Goal: Information Seeking & Learning: Learn about a topic

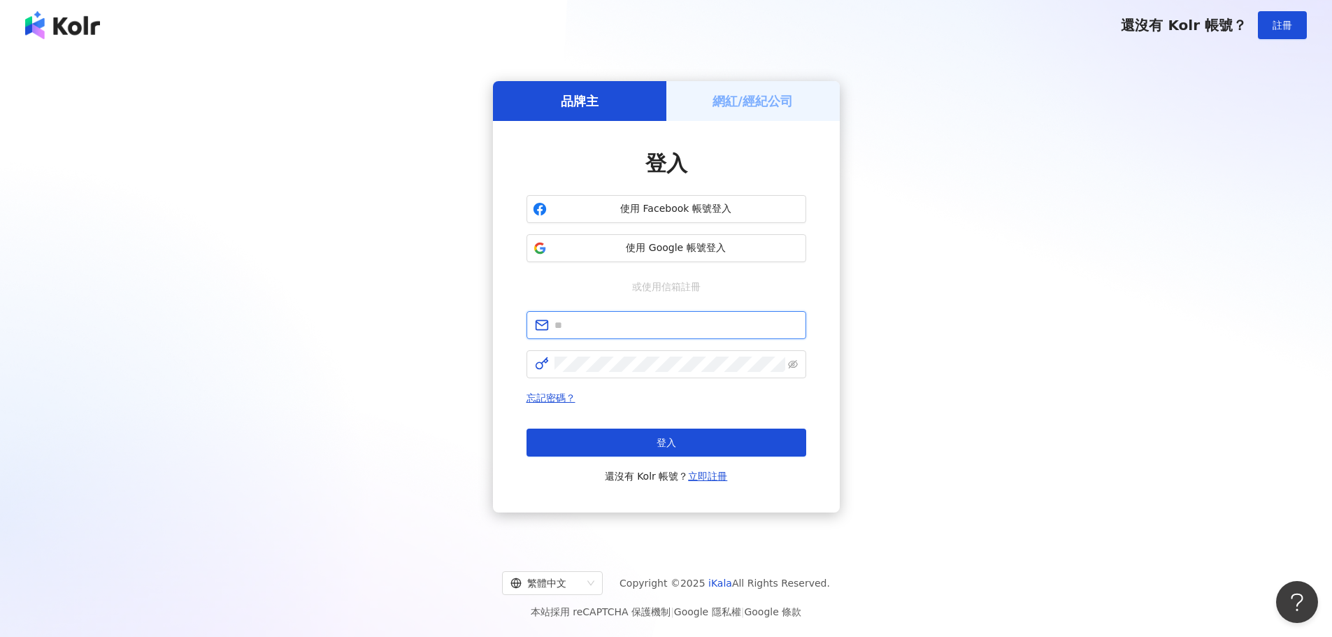
click at [620, 326] on input "text" at bounding box center [675, 324] width 243 height 15
click at [778, 148] on div "登入 使用 Facebook 帳號登入 使用 Google 帳號登入 或使用信箱註冊 忘記密碼？ 登入 還沒有 Kolr 帳號？ 立即註冊" at bounding box center [666, 316] width 347 height 391
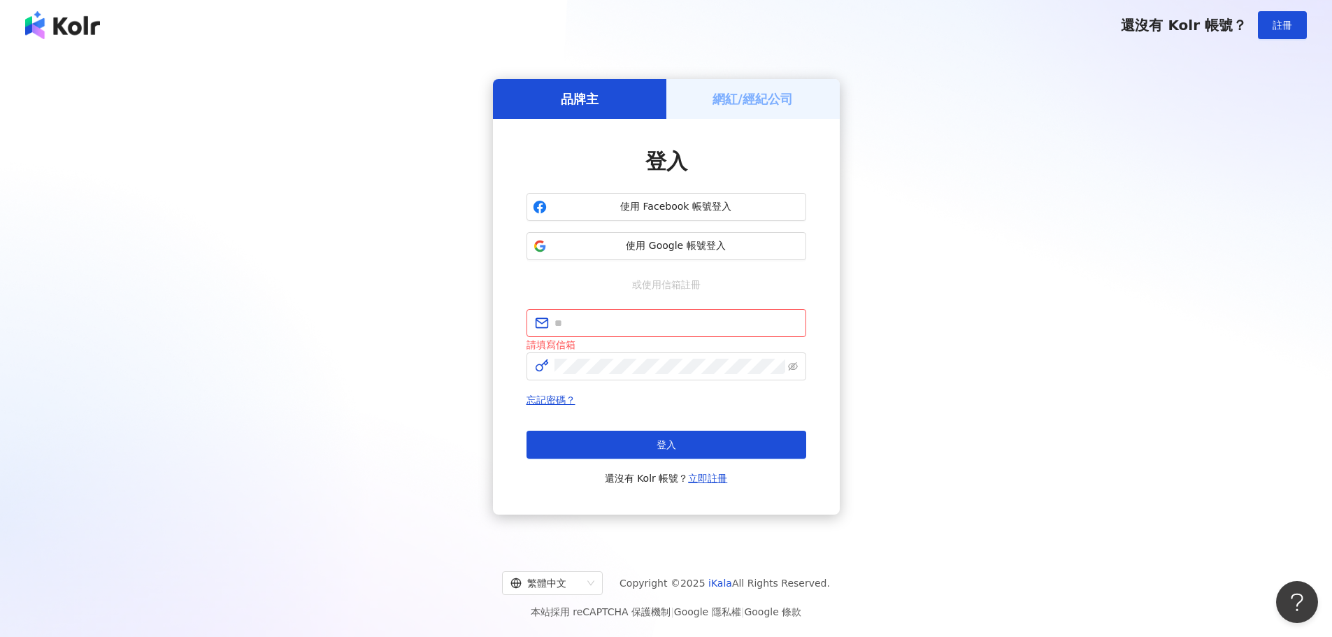
click at [1037, 261] on div "品牌主 網紅/經紀公司 登入 使用 Facebook 帳號登入 使用 Google 帳號登入 或使用信箱註冊 請填寫信箱 忘記密碼？ 登入 還沒有 Kolr …" at bounding box center [666, 297] width 1298 height 470
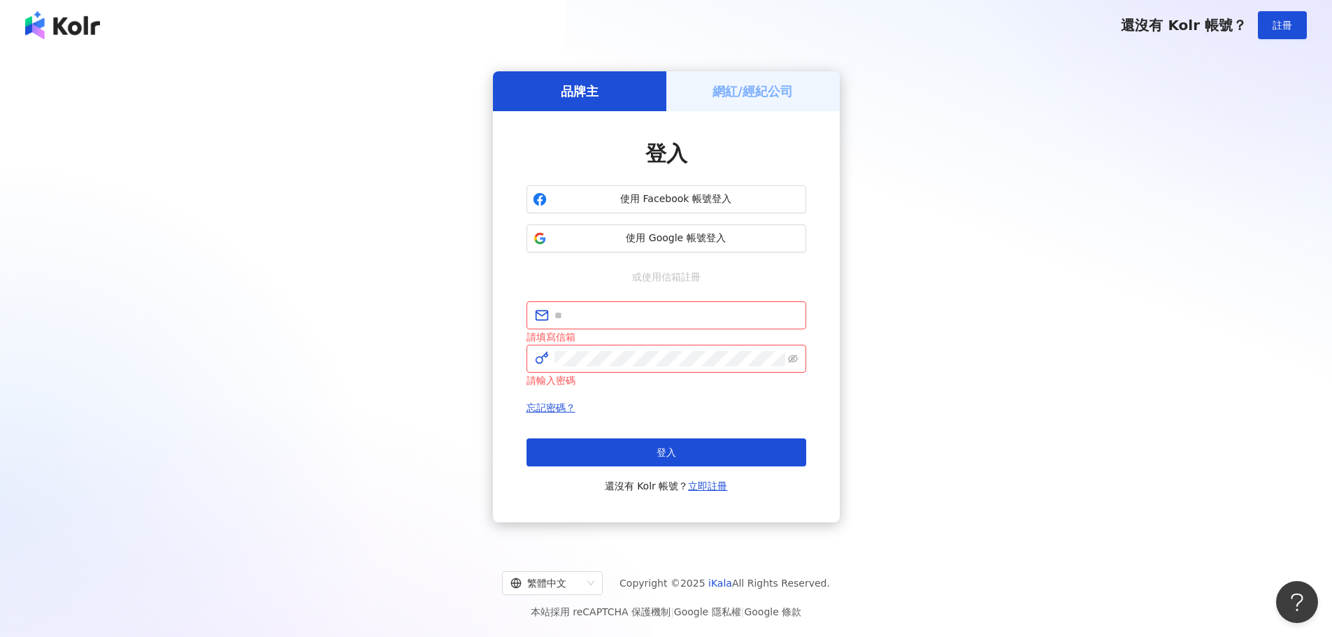
click at [939, 519] on div "品牌主 網紅/經紀公司 登入 使用 Facebook 帳號登入 使用 Google 帳號登入 或使用信箱註冊 請填寫信箱 請輸入密碼 忘記密碼？ 登入 還沒有…" at bounding box center [666, 297] width 1298 height 470
click at [940, 192] on div "品牌主 網紅/經紀公司 登入 使用 Facebook 帳號登入 使用 Google 帳號登入 或使用信箱註冊 請填寫信箱 請輸入密碼 忘記密碼？ 登入 還沒有…" at bounding box center [666, 297] width 1298 height 470
click at [963, 203] on div "品牌主 網紅/經紀公司 登入 使用 Facebook 帳號登入 使用 Google 帳號登入 或使用信箱註冊 請填寫信箱 請輸入密碼 忘記密碼？ 登入 還沒有…" at bounding box center [666, 297] width 1298 height 470
click at [979, 359] on div "品牌主 網紅/經紀公司 登入 使用 Facebook 帳號登入 使用 Google 帳號登入 或使用信箱註冊 請填寫信箱 請輸入密碼 忘記密碼？ 登入 還沒有…" at bounding box center [666, 297] width 1298 height 470
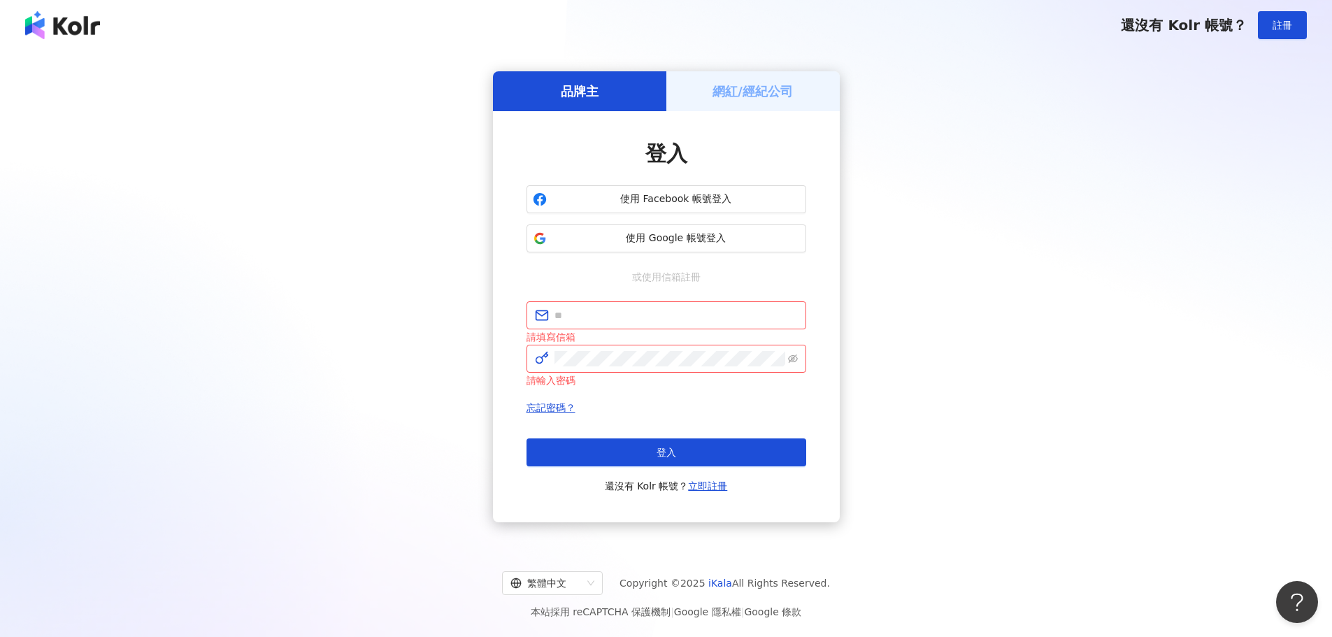
click at [992, 373] on div "品牌主 網紅/經紀公司 登入 使用 Facebook 帳號登入 使用 Google 帳號登入 或使用信箱註冊 請填寫信箱 請輸入密碼 忘記密碼？ 登入 還沒有…" at bounding box center [666, 297] width 1298 height 470
click at [819, 287] on div "登入 使用 Facebook 帳號登入 使用 Google 帳號登入 或使用信箱註冊 請填寫信箱 請輸入密碼 忘記密碼？ 登入 還沒有 Kolr 帳號？ 立即…" at bounding box center [666, 316] width 347 height 411
click at [928, 284] on div "品牌主 網紅/經紀公司 登入 使用 Facebook 帳號登入 使用 Google 帳號登入 或使用信箱註冊 請填寫信箱 請輸入密碼 忘記密碼？ 登入 還沒有…" at bounding box center [666, 297] width 1298 height 470
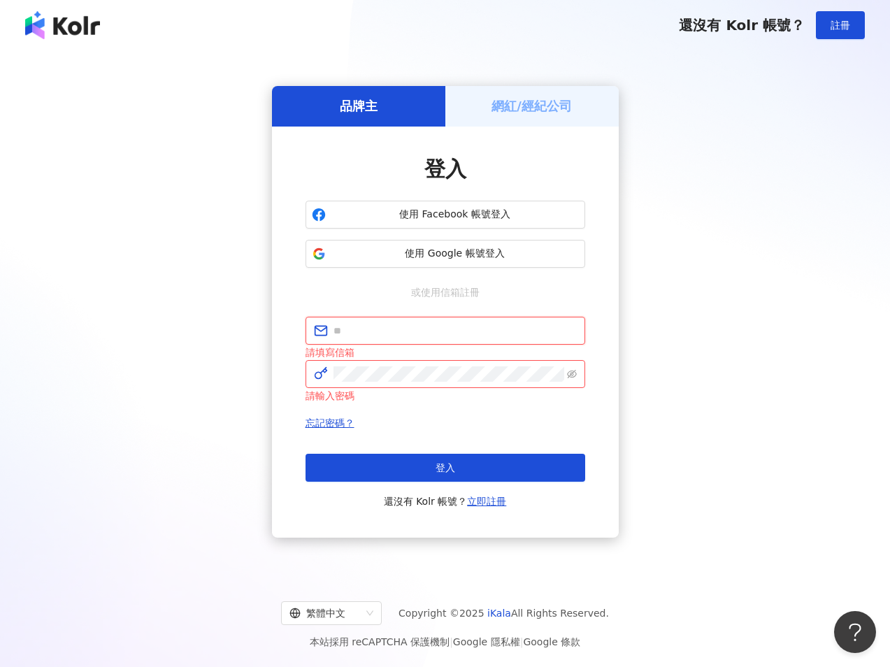
click at [462, 324] on input "text" at bounding box center [454, 330] width 243 height 15
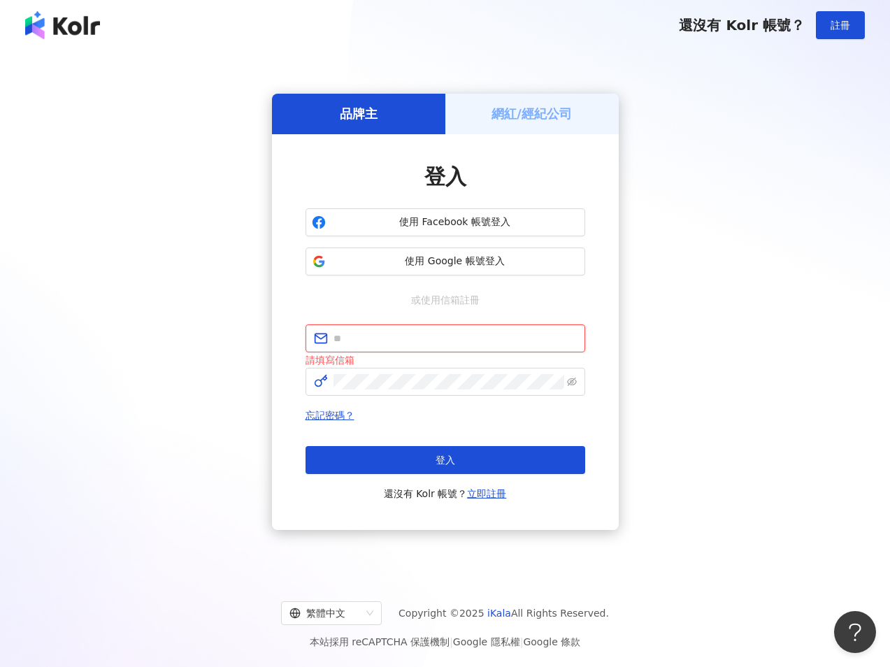
type input "**********"
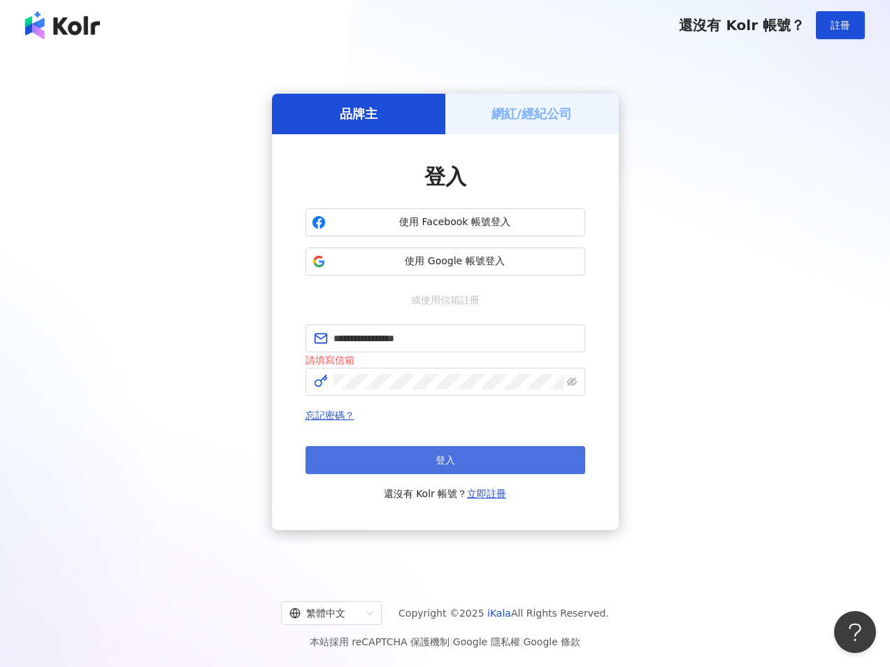
click at [440, 454] on span "登入" at bounding box center [446, 459] width 20 height 11
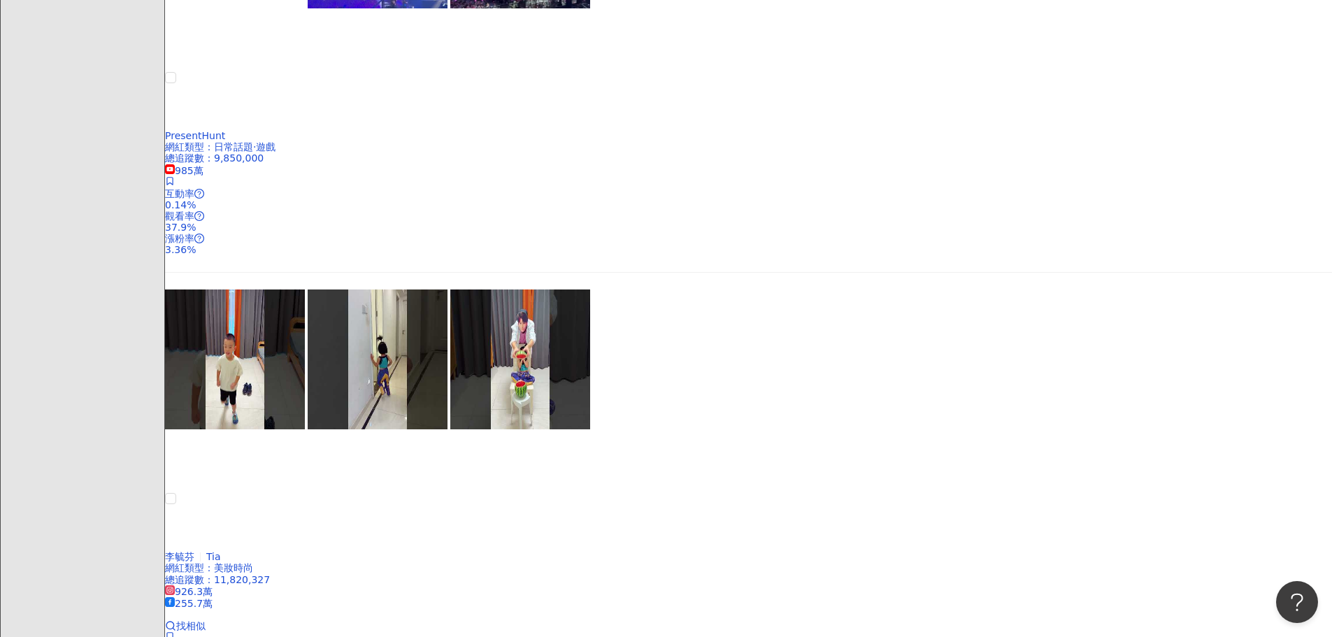
scroll to position [1258, 0]
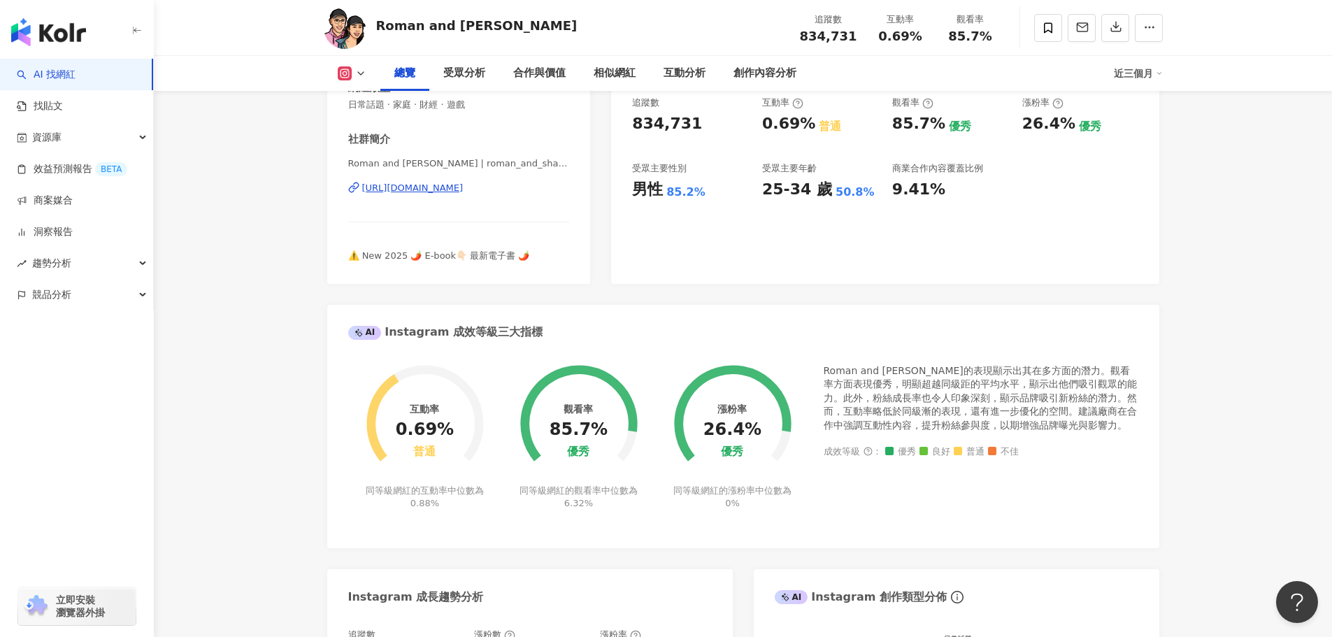
scroll to position [280, 0]
